Goal: Task Accomplishment & Management: Use online tool/utility

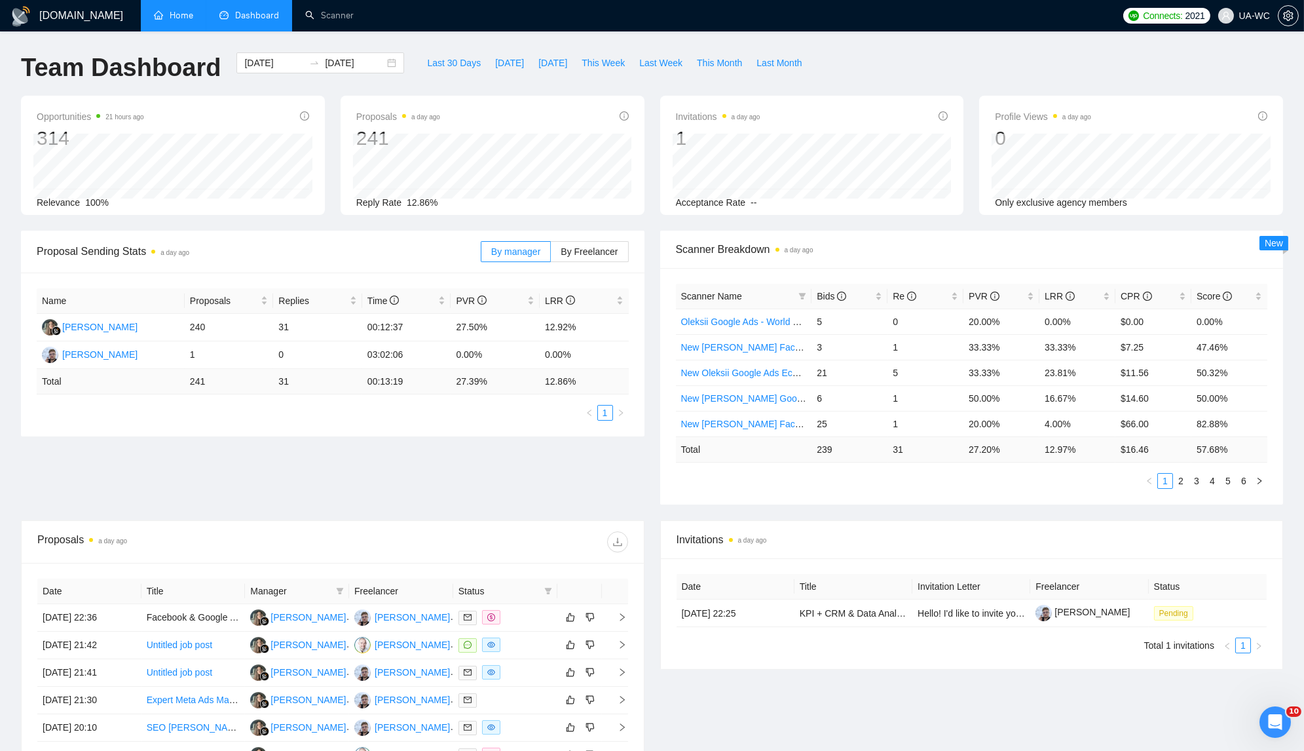
scroll to position [439, 0]
click at [305, 19] on link "Scanner" at bounding box center [329, 15] width 48 height 11
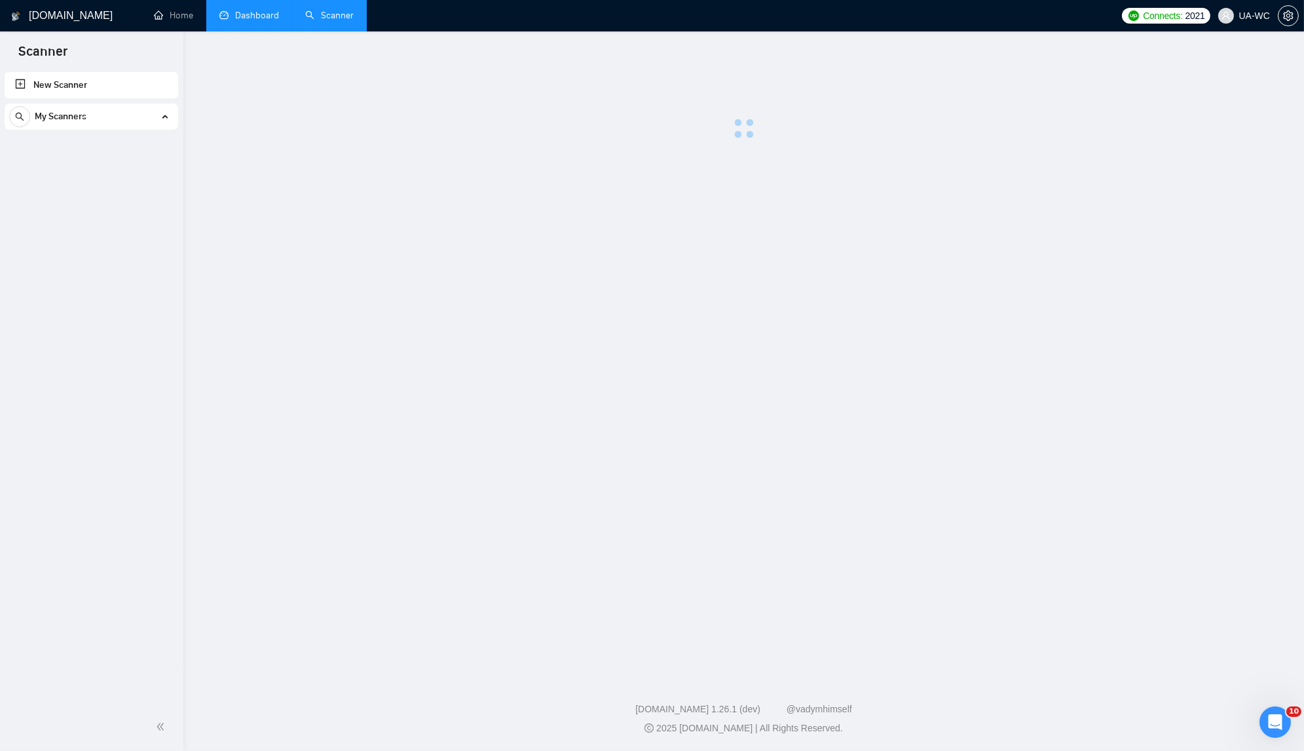
click at [253, 21] on link "Dashboard" at bounding box center [249, 15] width 60 height 11
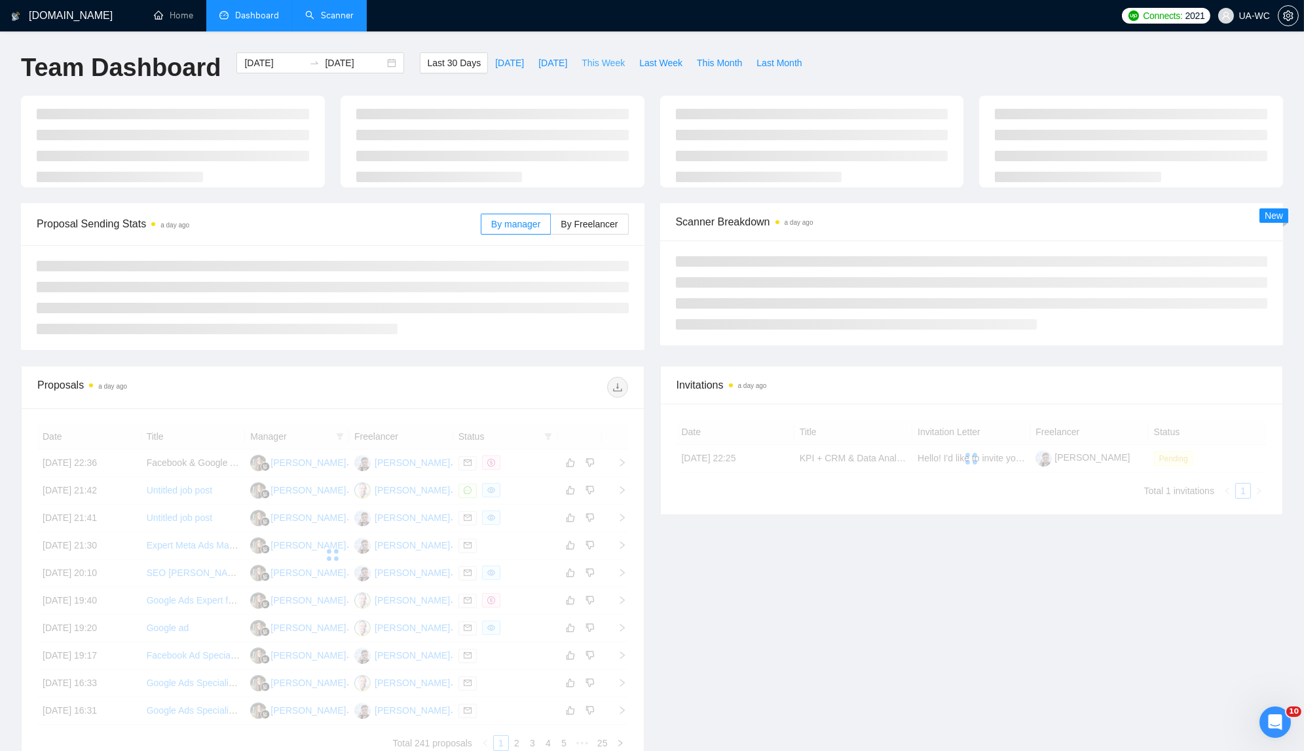
click at [599, 64] on span "This Week" at bounding box center [603, 63] width 43 height 14
type input "[DATE]"
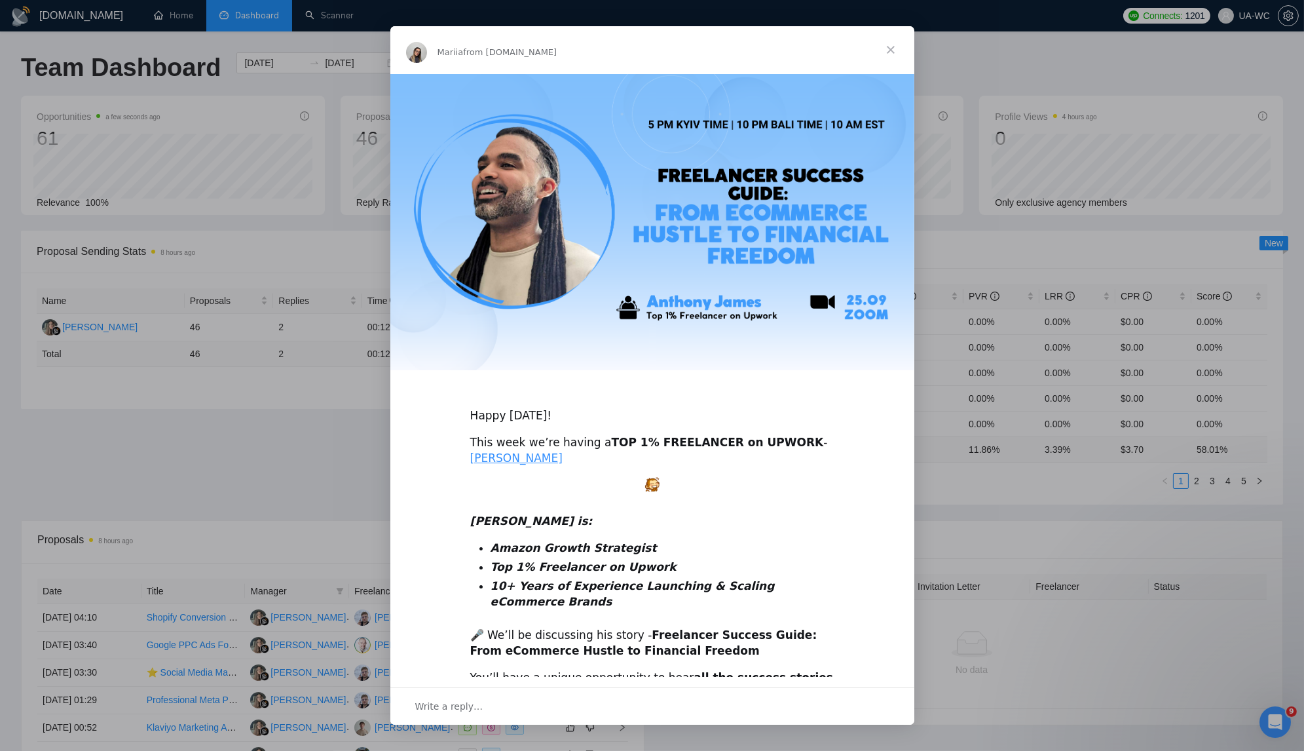
click at [895, 52] on span "Close" at bounding box center [890, 49] width 47 height 47
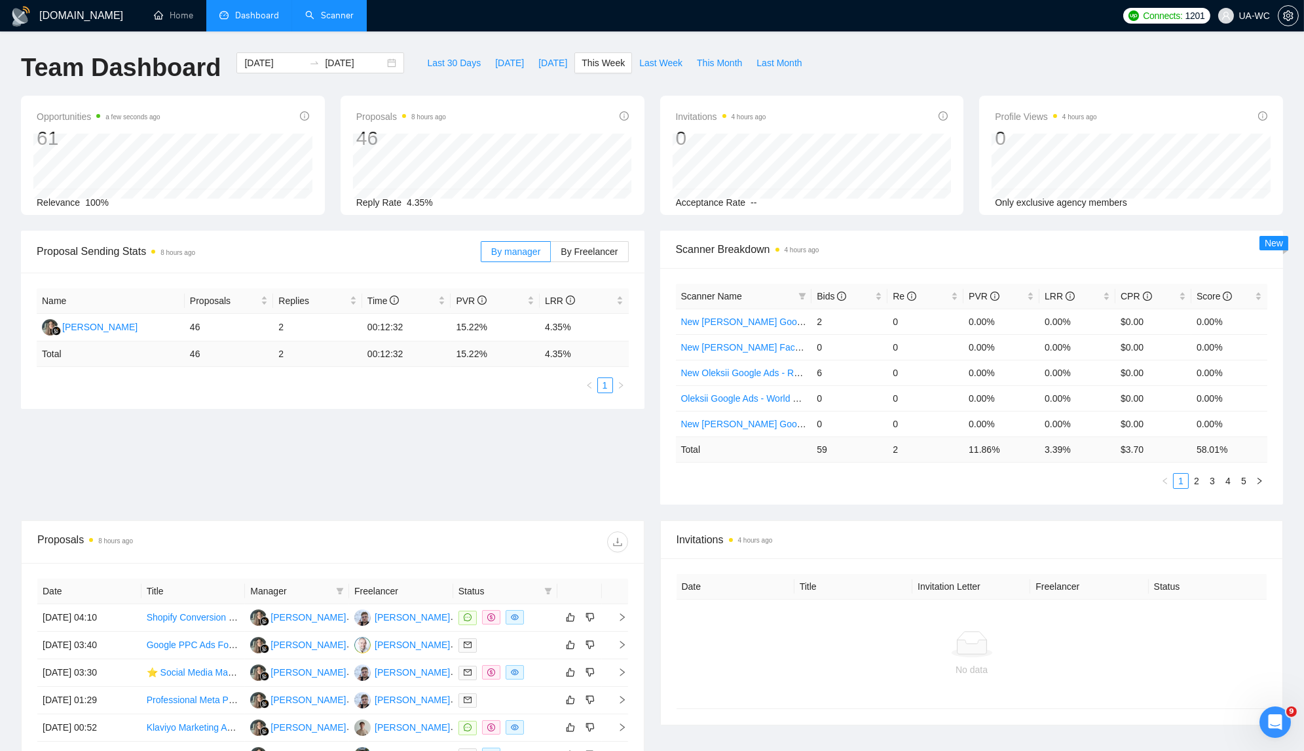
click at [315, 21] on link "Scanner" at bounding box center [329, 15] width 48 height 11
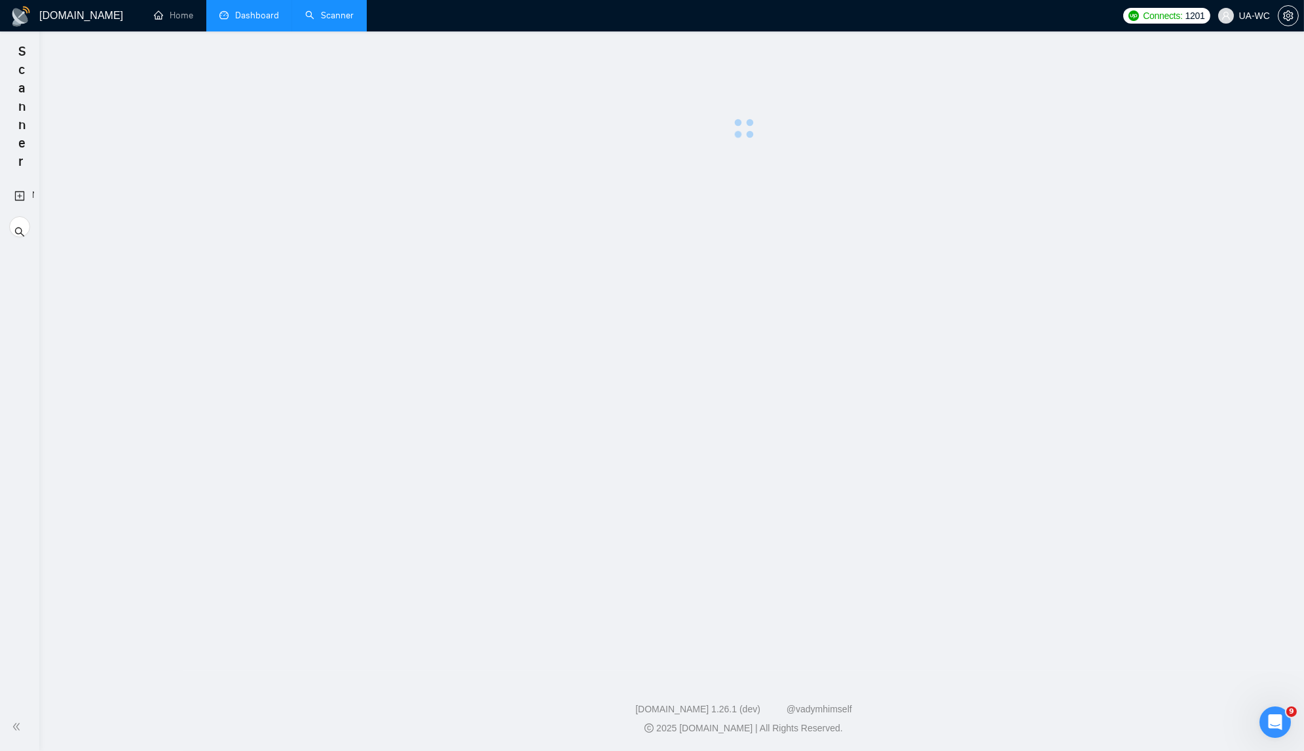
click at [231, 16] on link "Dashboard" at bounding box center [249, 15] width 60 height 11
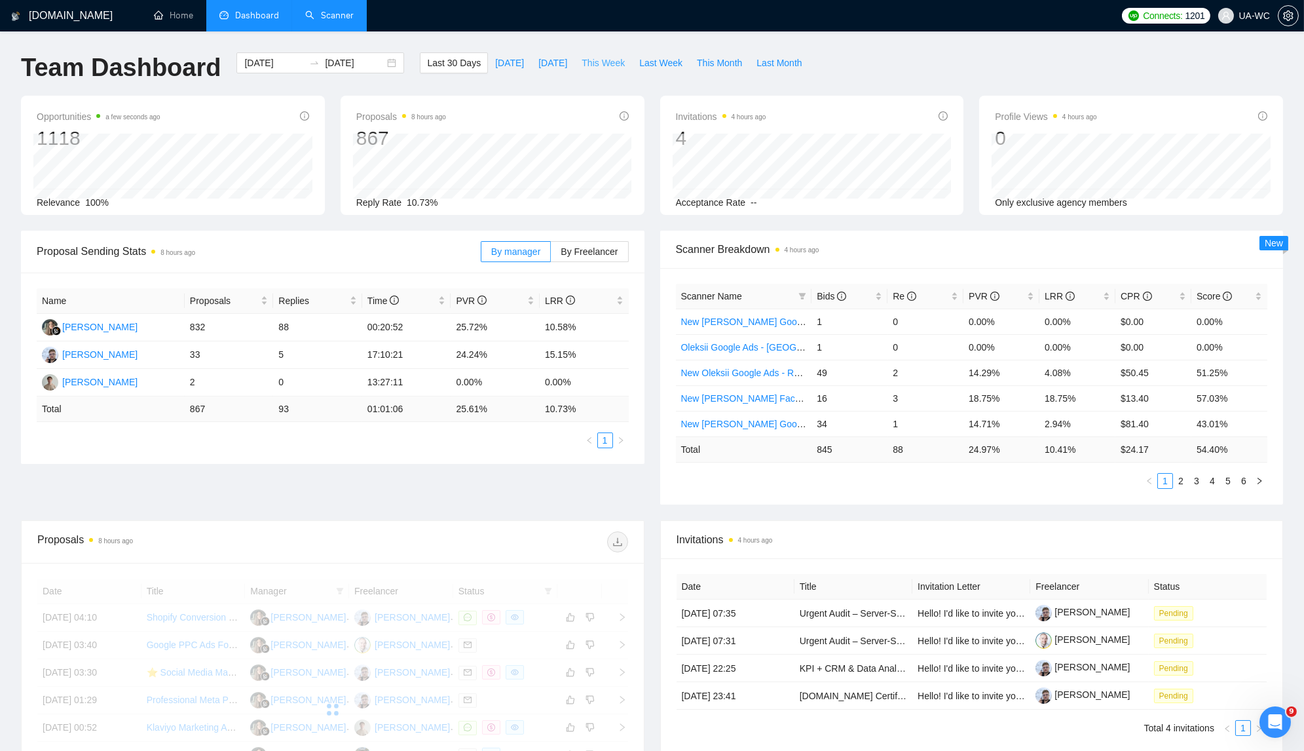
click at [621, 65] on span "This Week" at bounding box center [603, 63] width 43 height 14
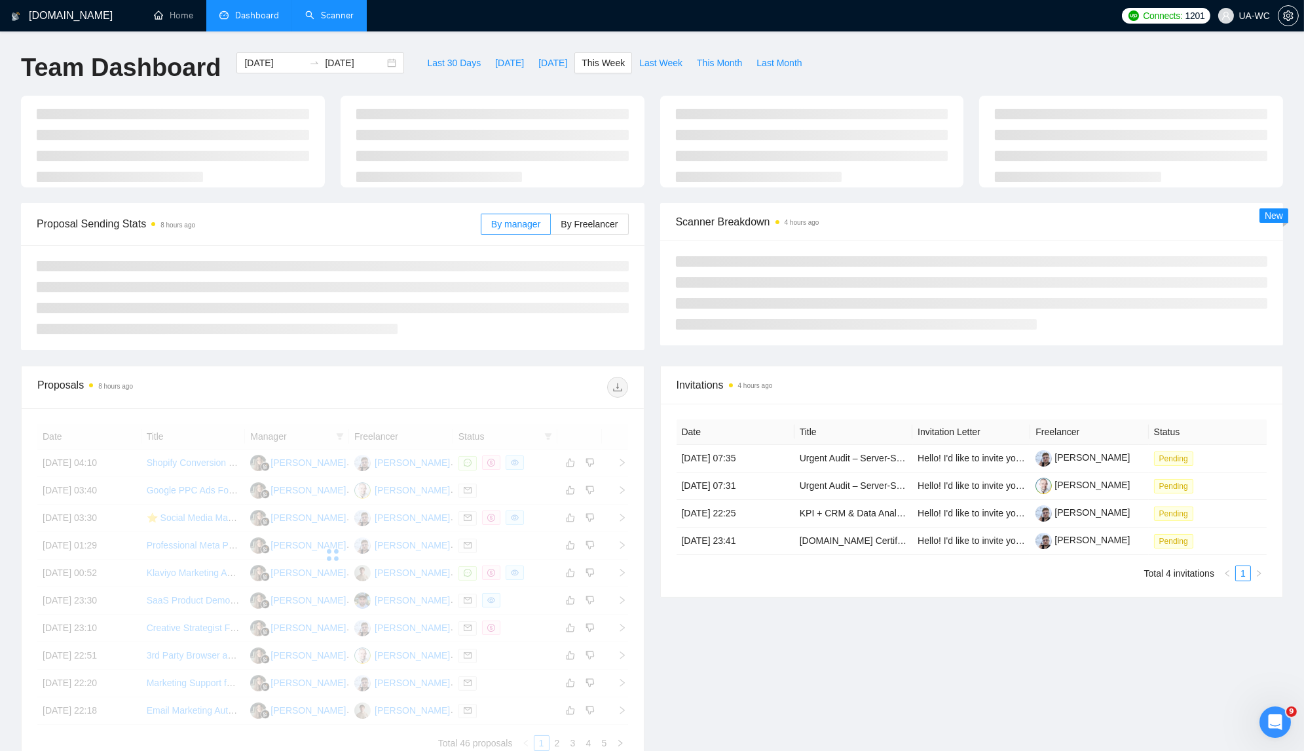
type input "[DATE]"
